Goal: Transaction & Acquisition: Purchase product/service

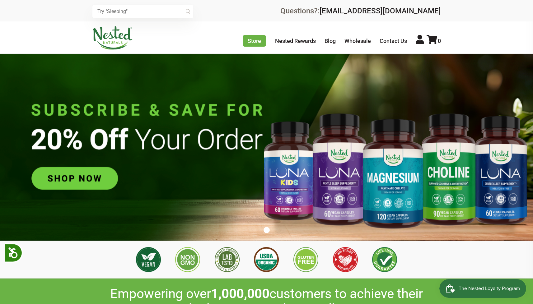
scroll to position [0, 109]
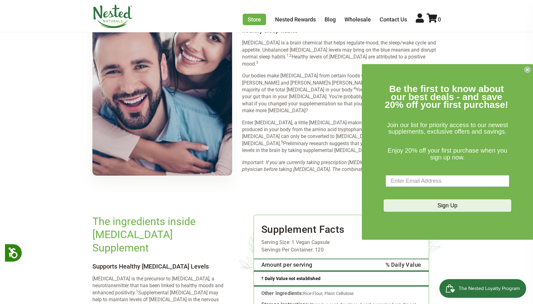
scroll to position [913, 0]
